Goal: Task Accomplishment & Management: Use online tool/utility

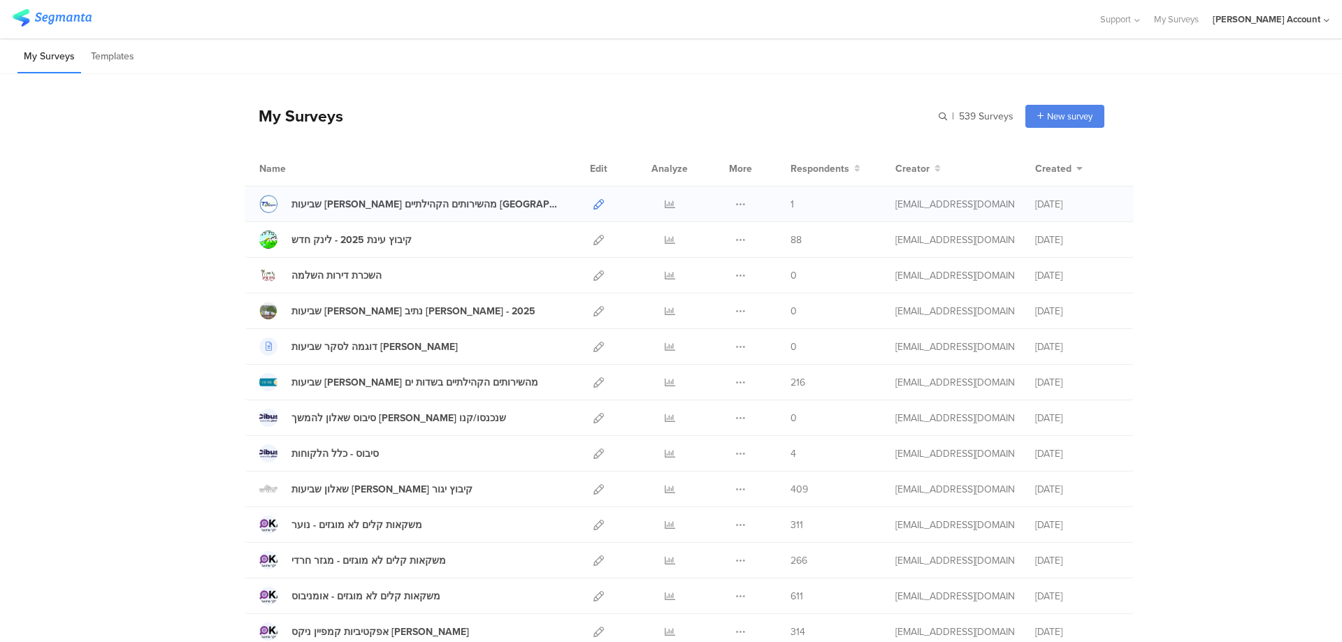
click at [593, 205] on icon at bounding box center [598, 204] width 10 height 10
click at [665, 381] on icon at bounding box center [670, 382] width 10 height 10
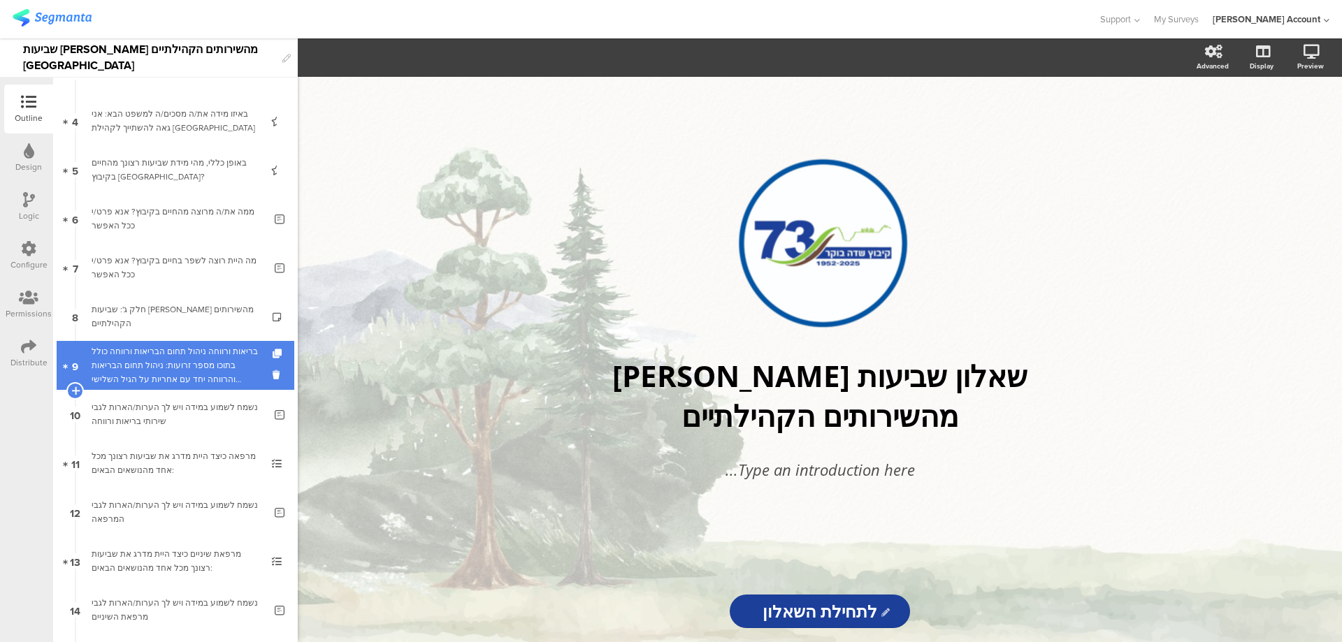
scroll to position [187, 0]
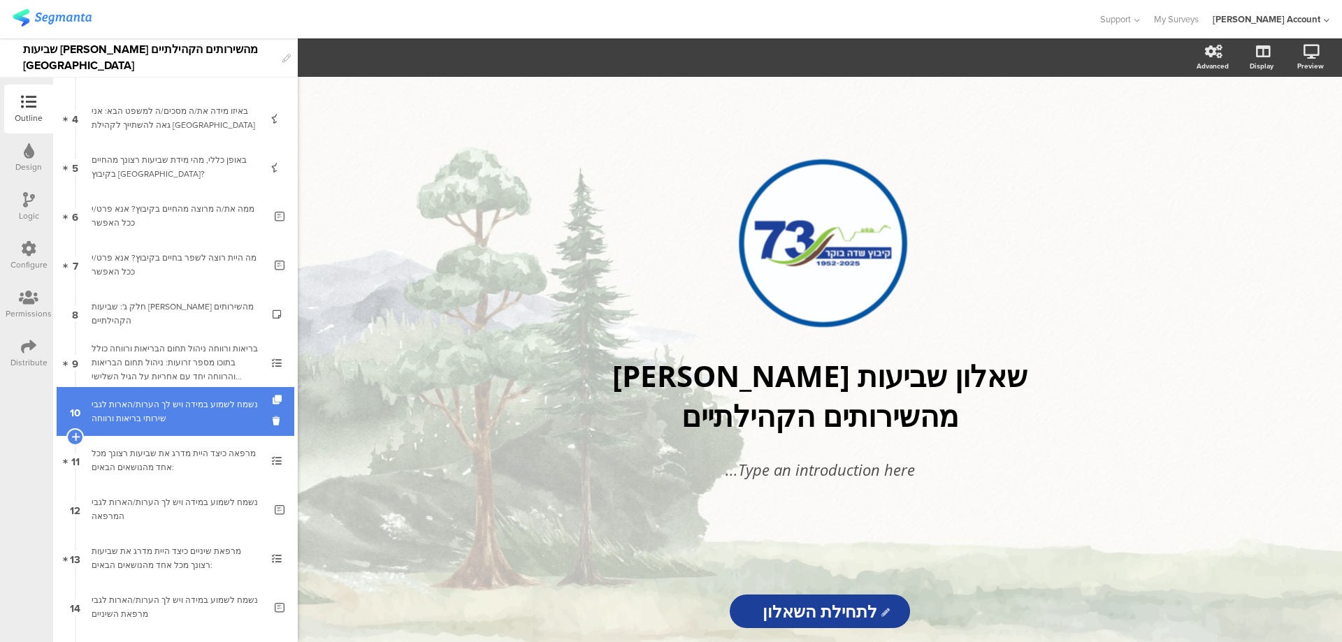
click at [191, 403] on div "נשמח לשמוע במידה ויש לך הערות/הארות לגבי שירותי בריאות ורווחה" at bounding box center [178, 412] width 173 height 28
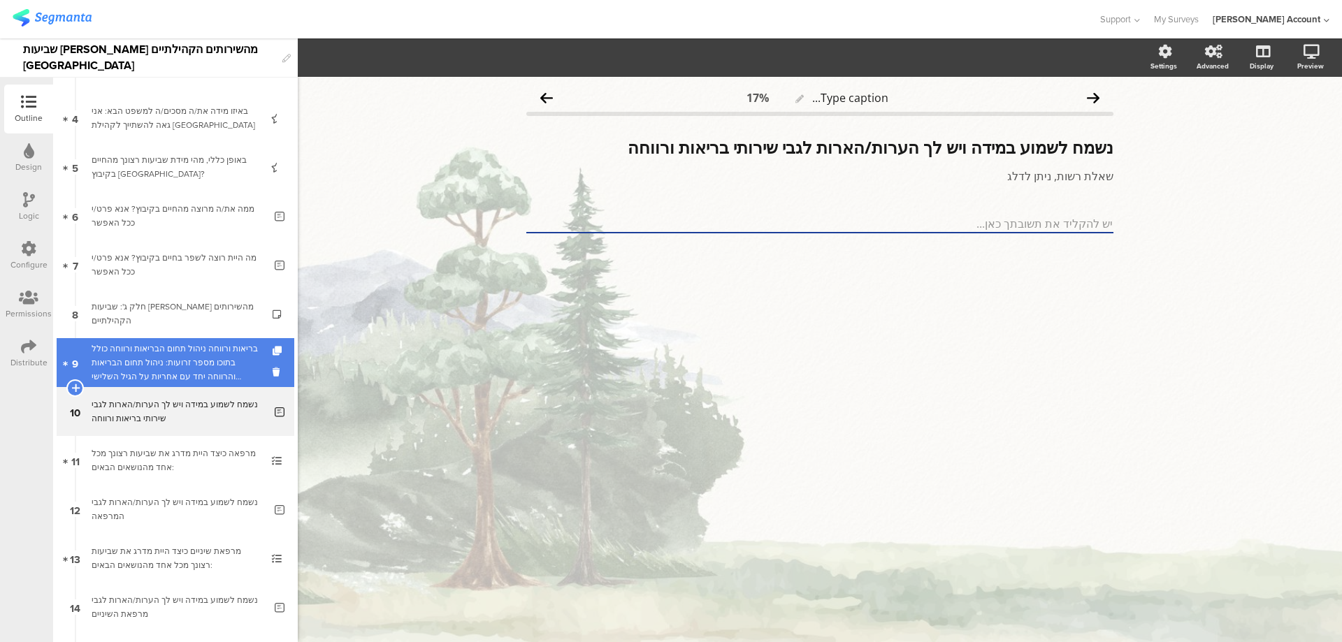
click at [193, 373] on div "בריאות ורווחה ניהול תחום הבריאות ורווחה כולל בתוכו מספר זרועות: ניהול תחום הברי…" at bounding box center [175, 363] width 167 height 42
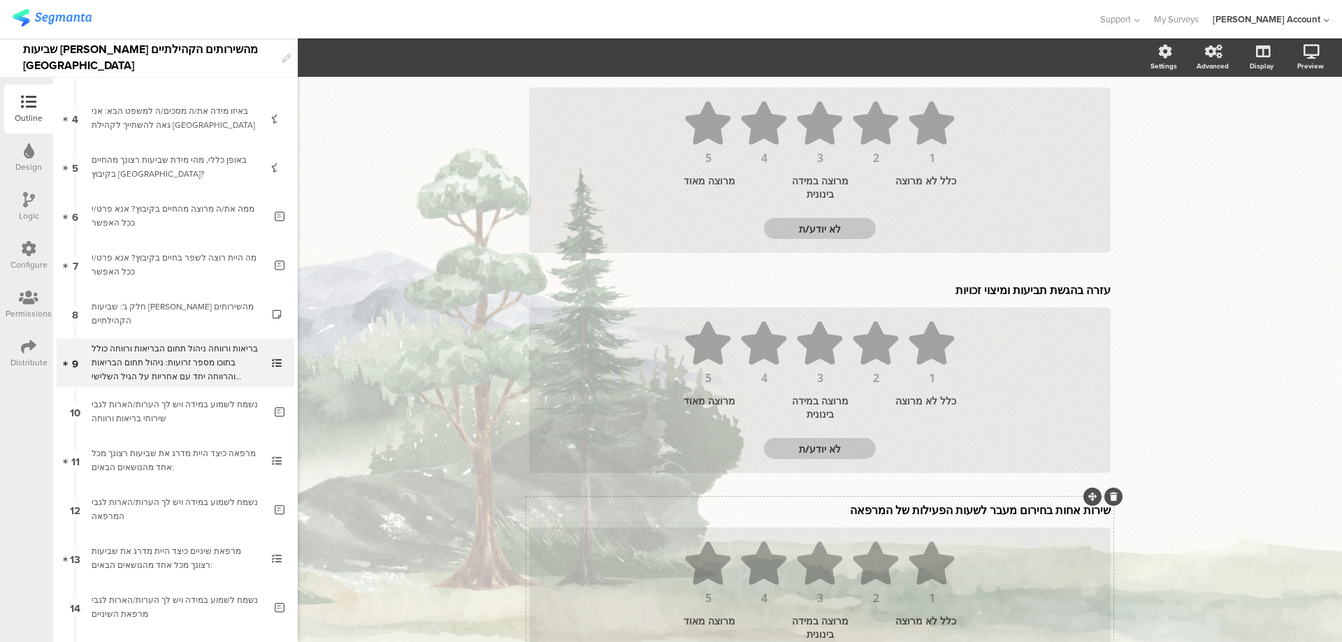
scroll to position [1957, 0]
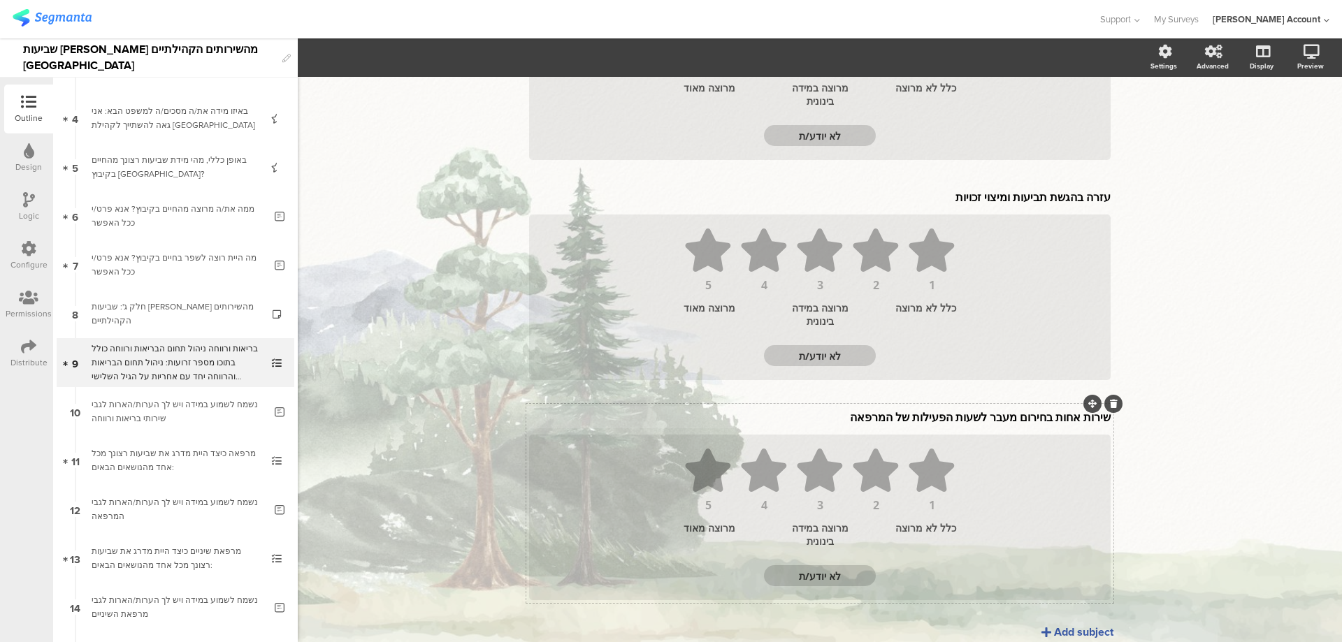
click at [1006, 410] on p "שירות אחות בחירום מעבר לשעות הפעילות של המרפאה" at bounding box center [819, 417] width 581 height 15
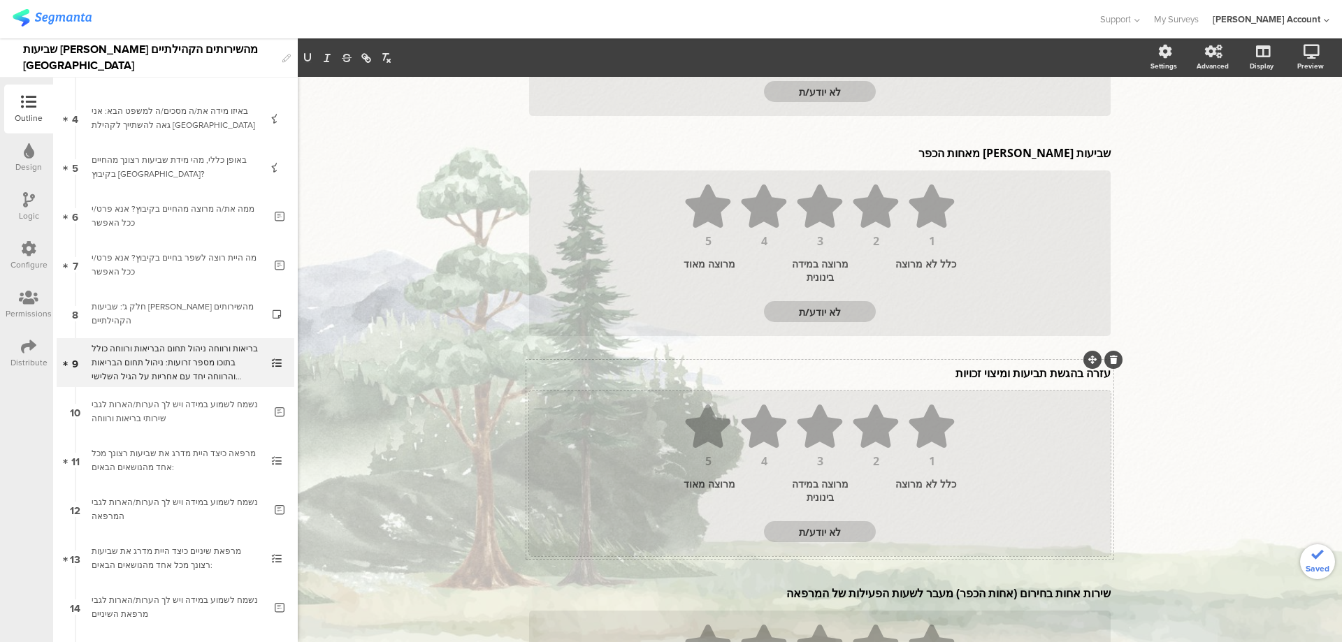
scroll to position [1755, 0]
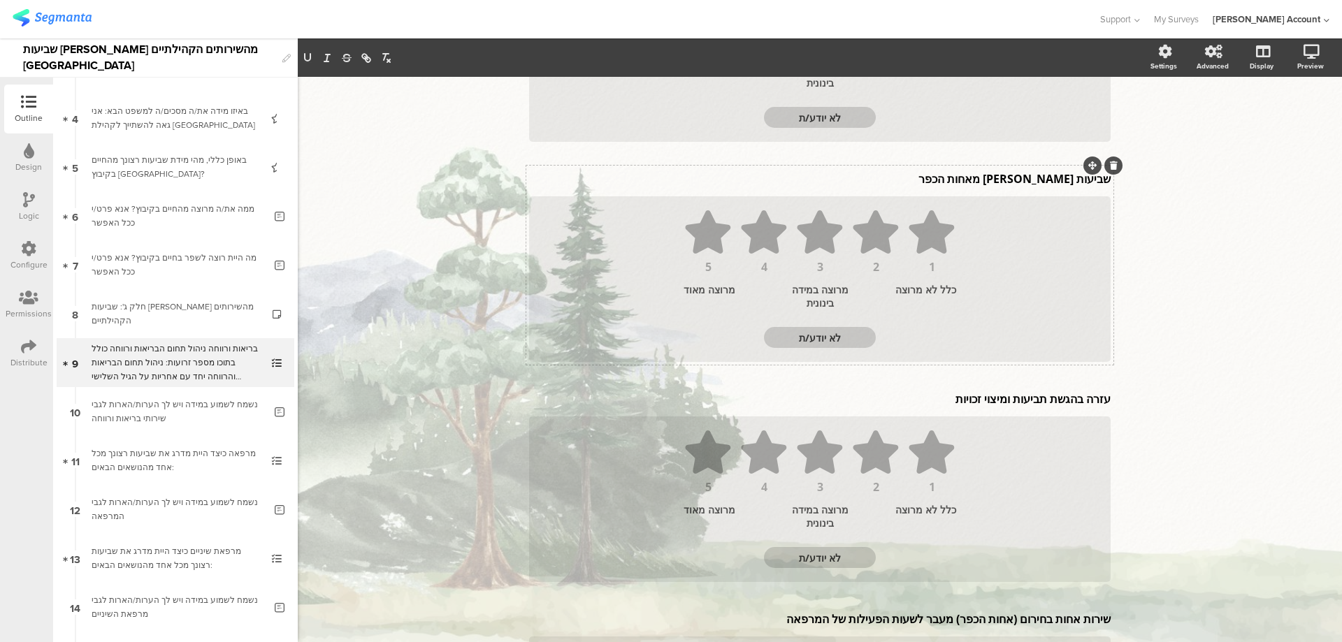
click at [1041, 168] on div "שביעות רצון מאחות הכפר שביעות רצון מאחות הכפר שביעות רצון מאחות הכפר" at bounding box center [820, 179] width 588 height 22
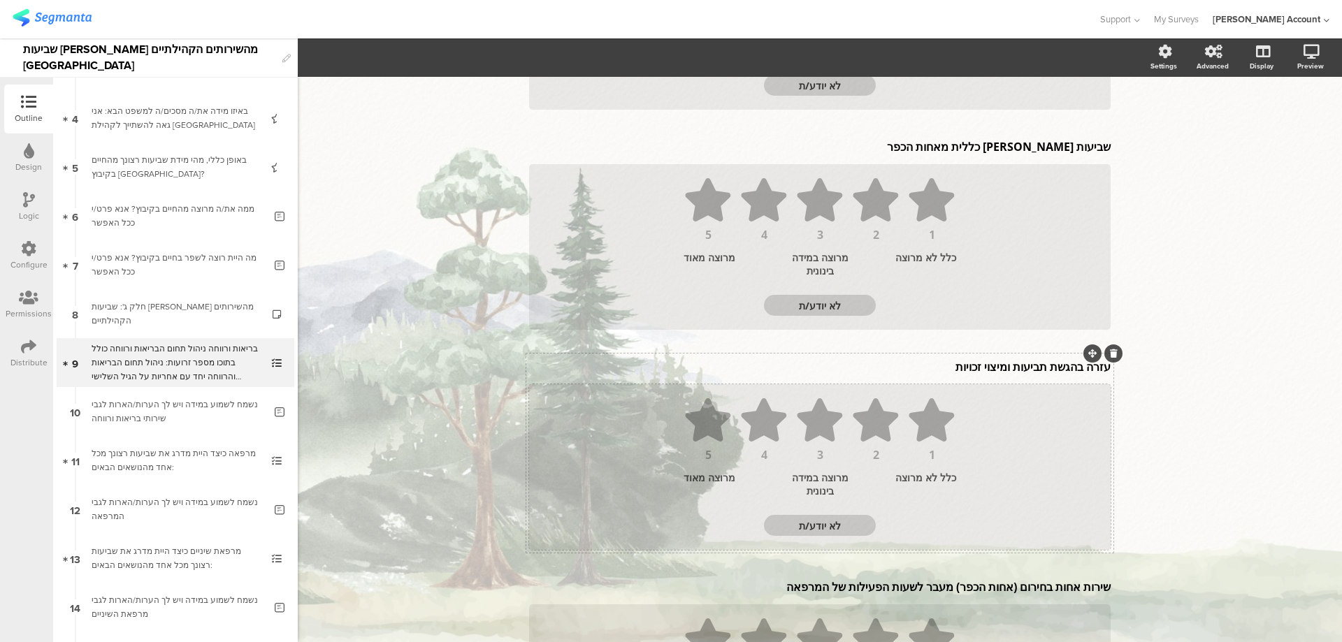
scroll to position [1846, 0]
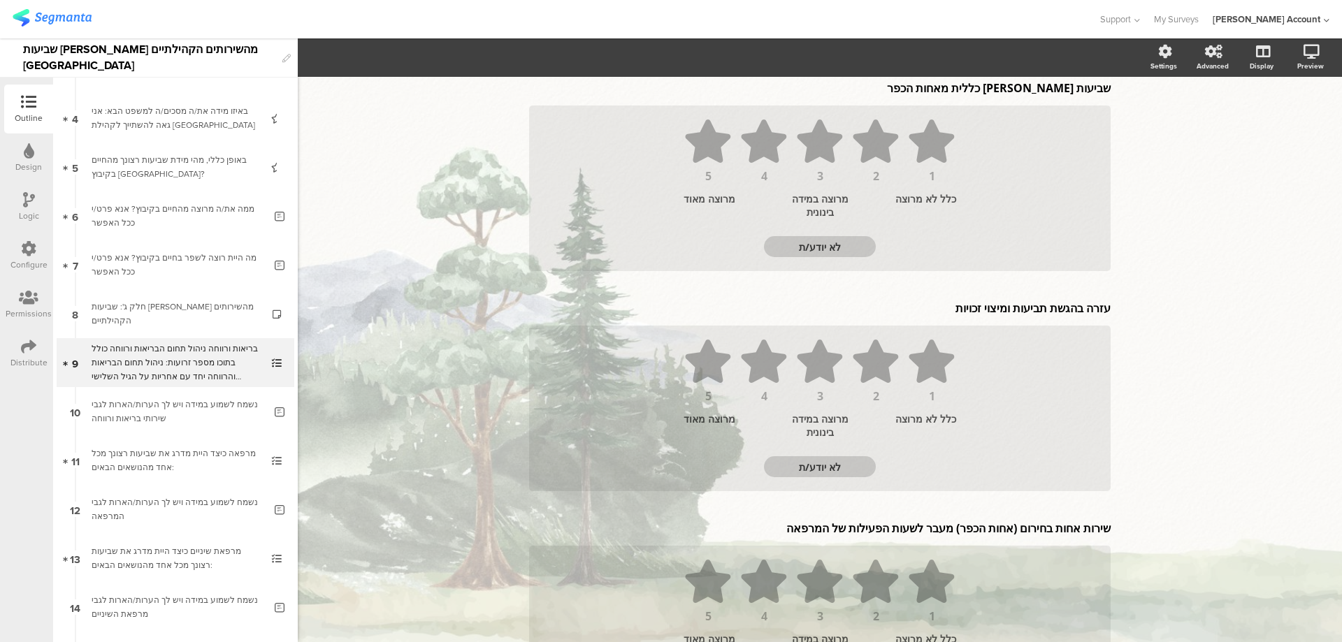
click at [451, 25] on div at bounding box center [549, 19] width 1073 height 23
click at [1290, 119] on link at bounding box center [1293, 126] width 31 height 27
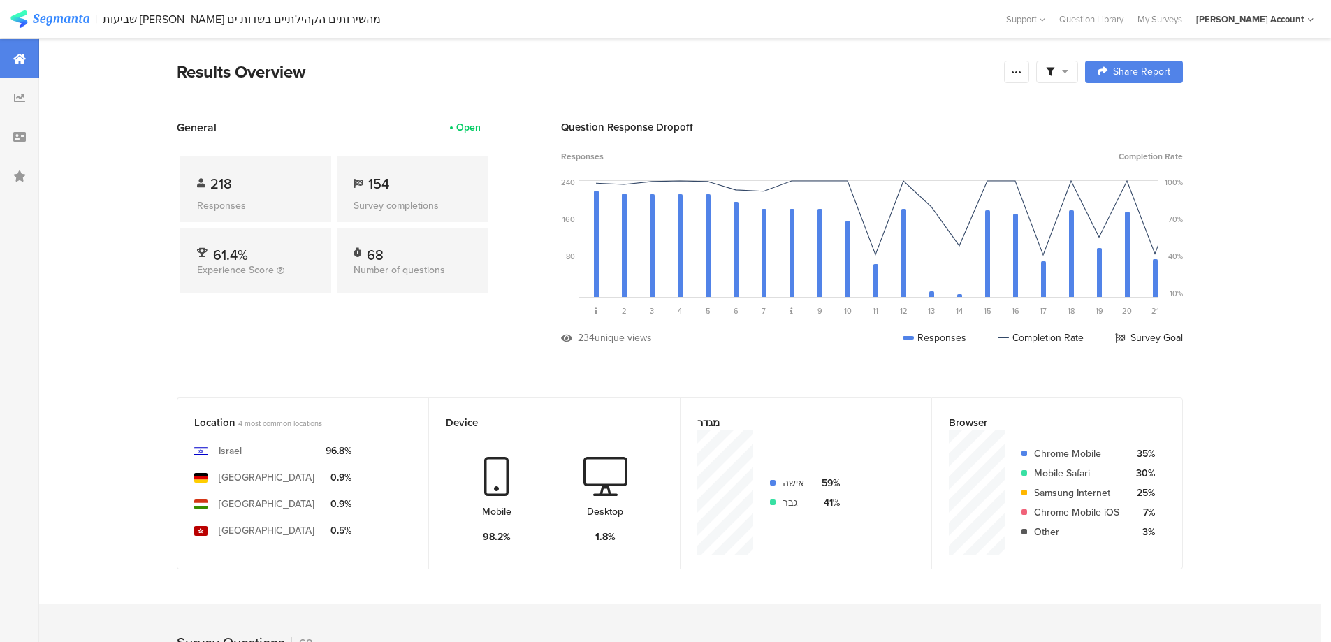
click at [1049, 73] on div at bounding box center [1057, 72] width 42 height 22
click at [1137, 108] on span at bounding box center [1128, 111] width 21 height 11
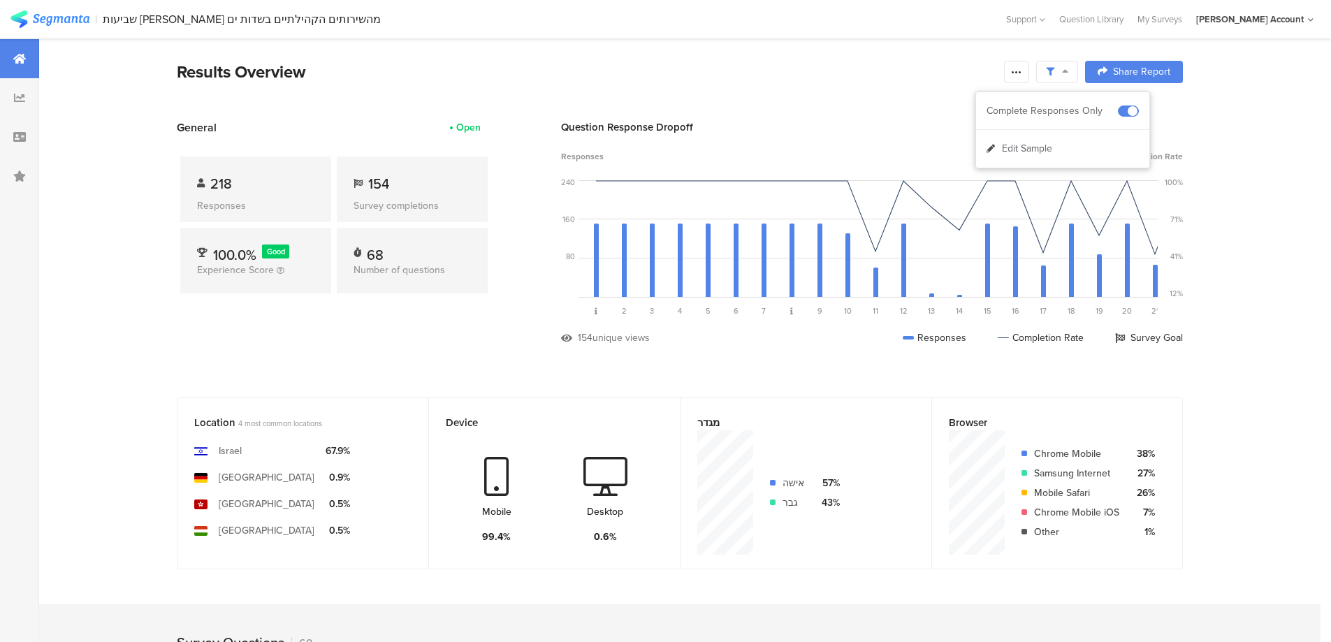
click at [1020, 71] on icon at bounding box center [1016, 71] width 11 height 11
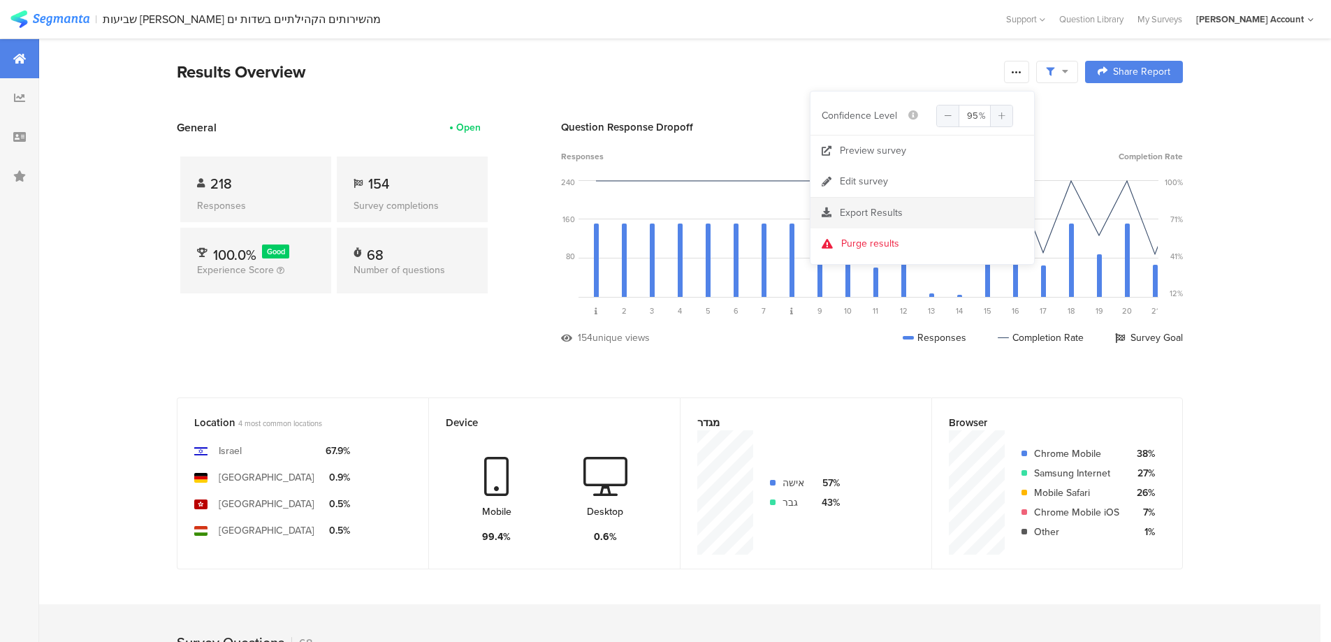
click at [890, 209] on span "Export Results" at bounding box center [871, 212] width 63 height 15
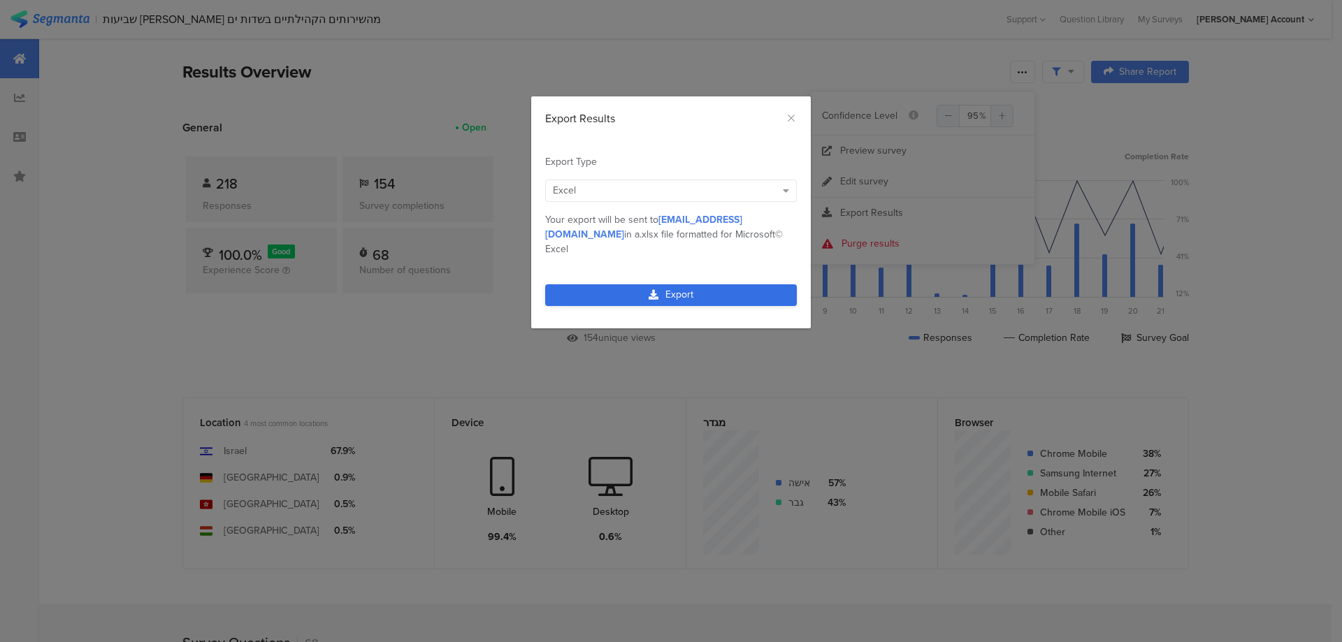
click at [621, 284] on link "Export" at bounding box center [671, 295] width 252 height 22
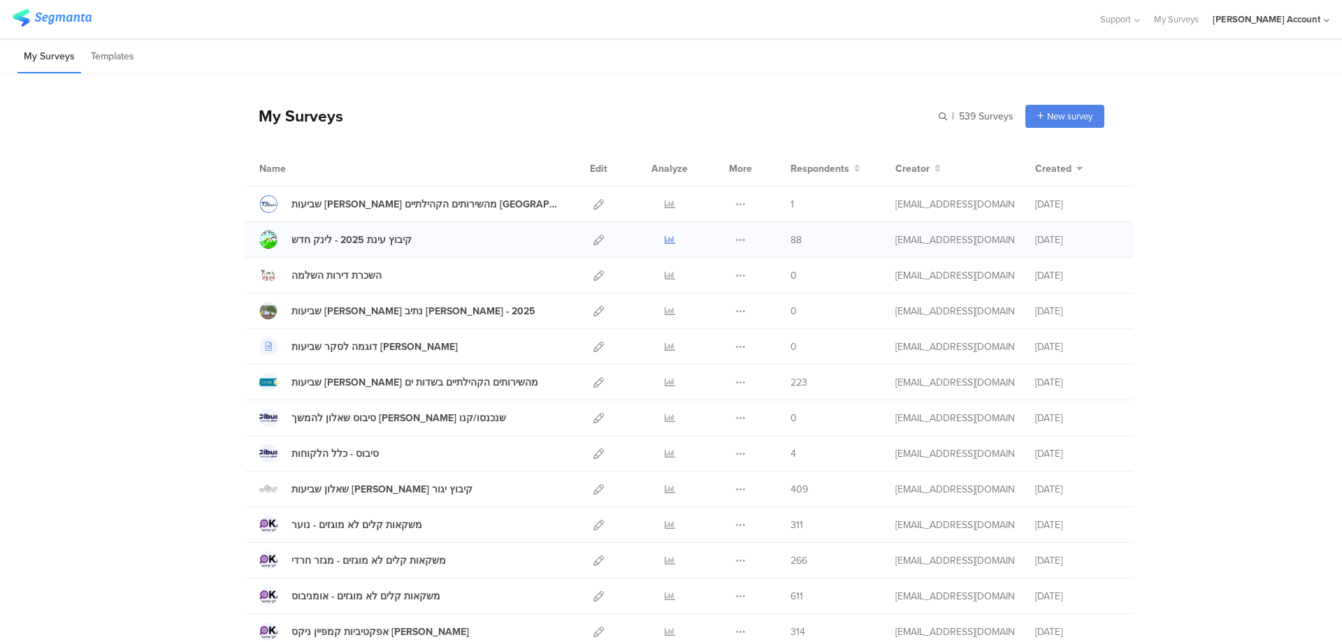
click at [665, 238] on icon at bounding box center [670, 240] width 10 height 10
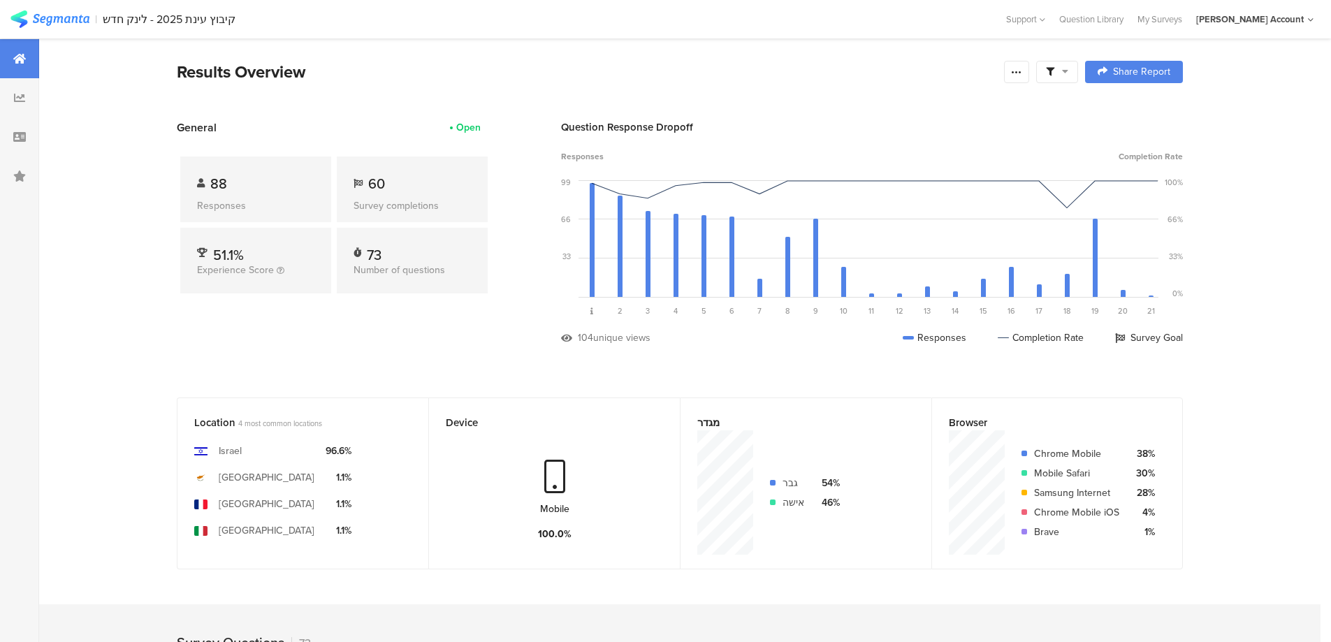
click at [1069, 68] on icon at bounding box center [1065, 71] width 6 height 10
click at [1134, 112] on span at bounding box center [1128, 111] width 21 height 11
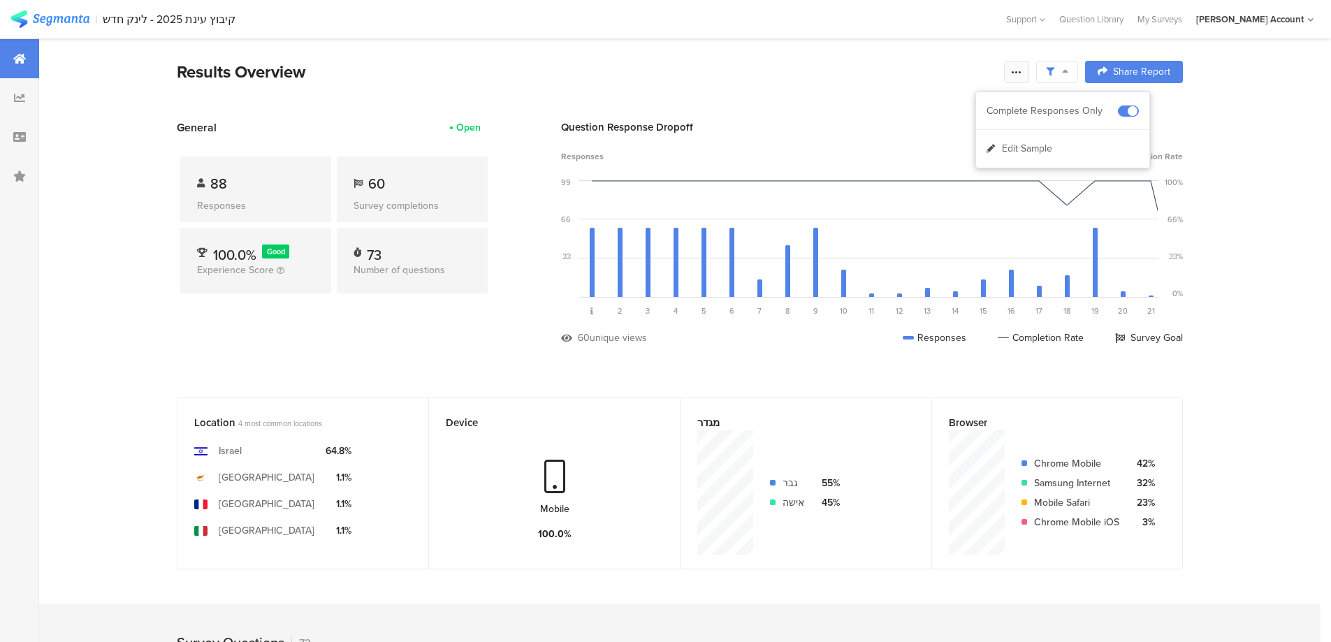
click at [1022, 72] on icon at bounding box center [1016, 71] width 11 height 11
click at [902, 210] on div "Export Results" at bounding box center [923, 213] width 224 height 14
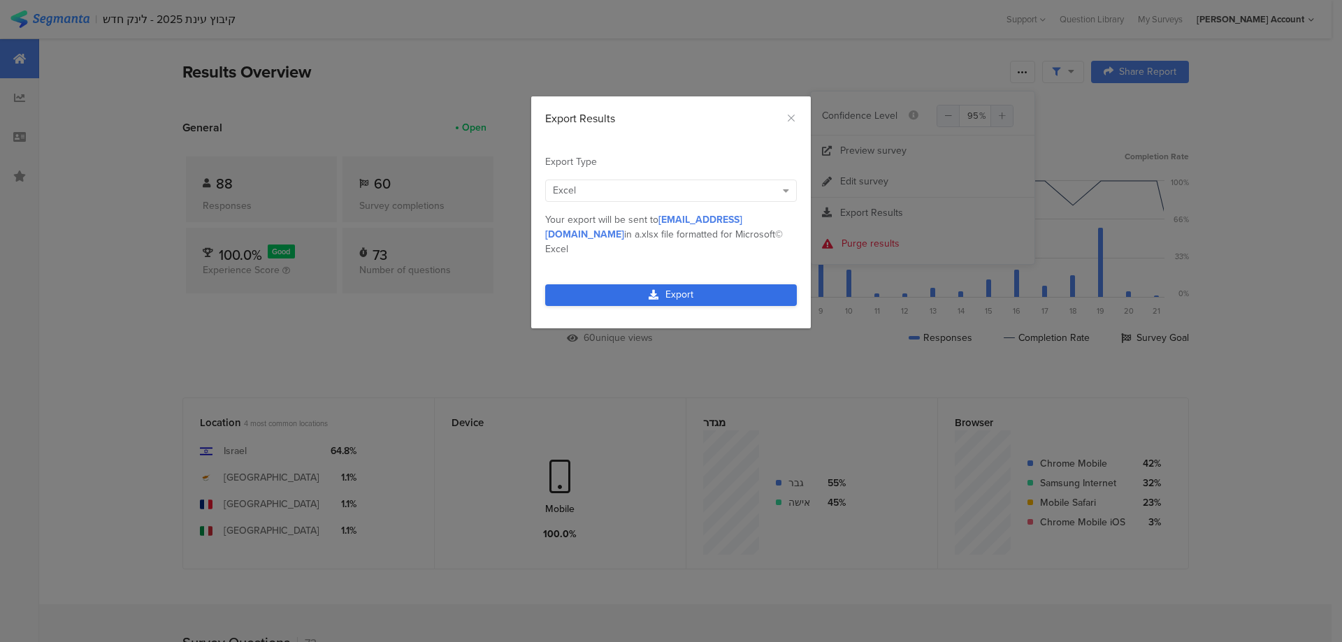
click at [742, 284] on link "Export" at bounding box center [671, 295] width 252 height 22
